Goal: Find specific page/section: Find specific page/section

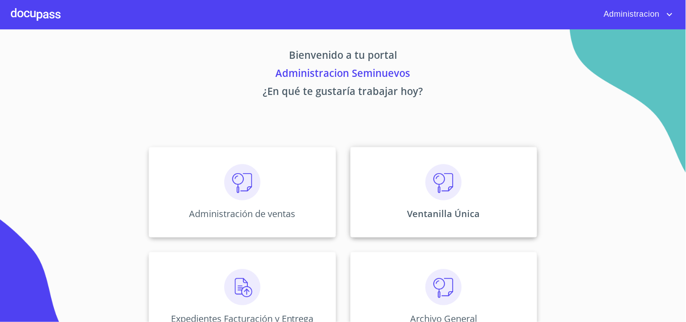
click at [448, 183] on img at bounding box center [443, 182] width 36 height 36
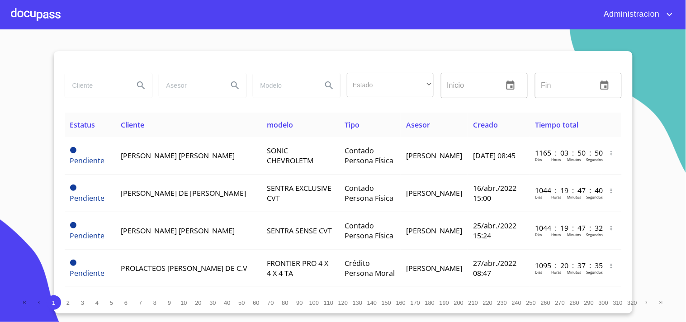
click at [88, 91] on input "search" at bounding box center [95, 85] width 61 height 24
type input "llantera garrom"
click at [142, 87] on icon "Search" at bounding box center [141, 85] width 8 height 8
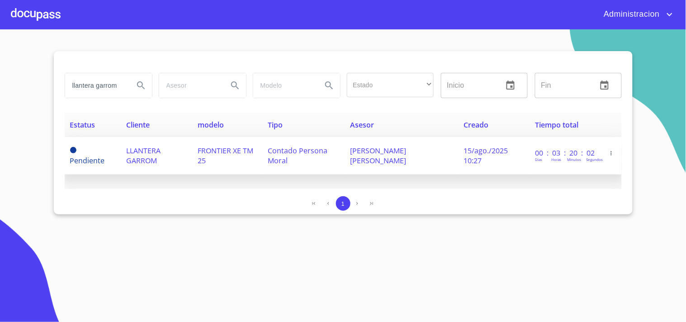
click at [202, 156] on span "FRONTIER XE TM 25" at bounding box center [225, 156] width 56 height 20
